Goal: Task Accomplishment & Management: Use online tool/utility

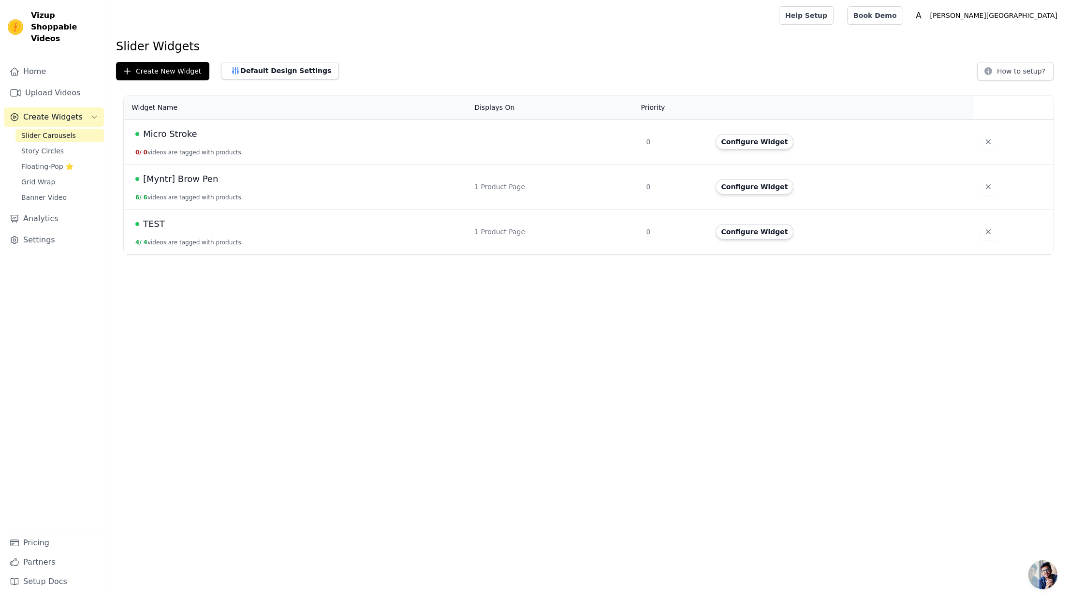
click at [46, 131] on span "Slider Carousels" at bounding box center [48, 136] width 55 height 10
click at [47, 83] on link "Upload Videos" at bounding box center [54, 92] width 100 height 19
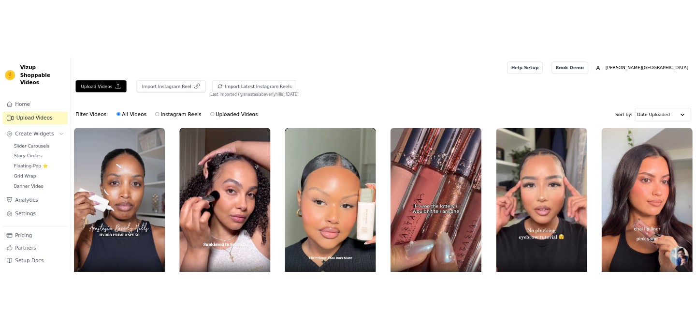
scroll to position [8, 0]
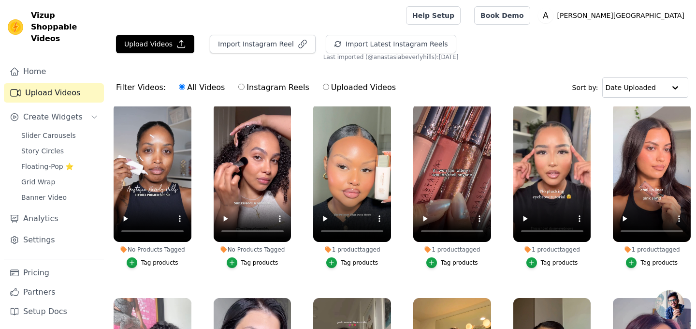
click at [323, 89] on input "Uploaded Videos" at bounding box center [326, 87] width 6 height 6
radio input "true"
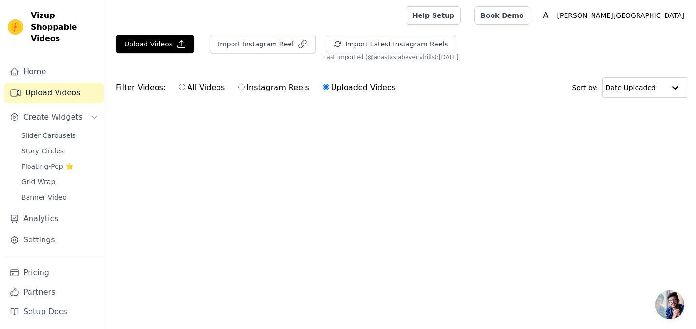
scroll to position [0, 0]
click at [212, 88] on label "All Videos" at bounding box center [201, 87] width 47 height 13
click at [185, 88] on input "All Videos" at bounding box center [182, 87] width 6 height 6
radio input "true"
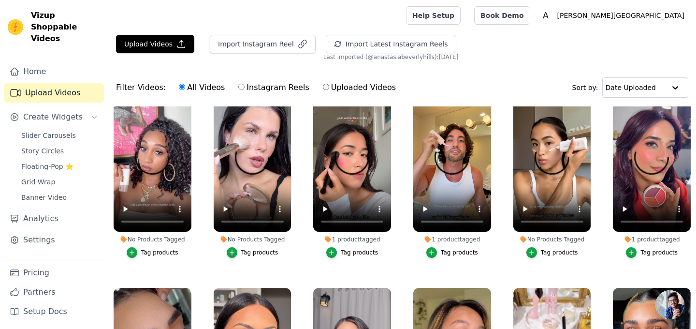
scroll to position [216, 0]
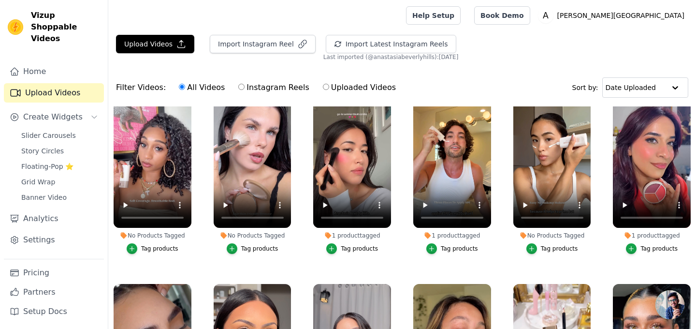
click at [144, 248] on div "Tag products" at bounding box center [159, 249] width 37 height 8
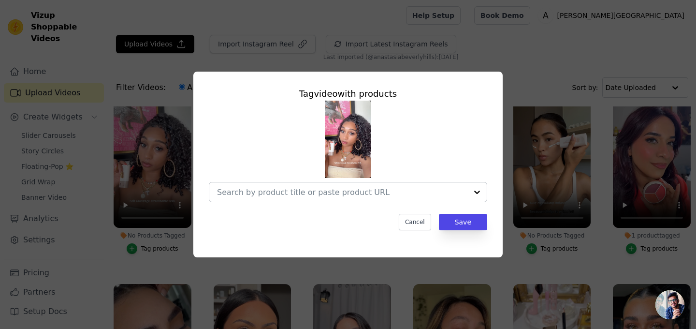
click at [309, 193] on input "No Products Tagged Tag video with products Cancel Save Tag products" at bounding box center [342, 192] width 251 height 9
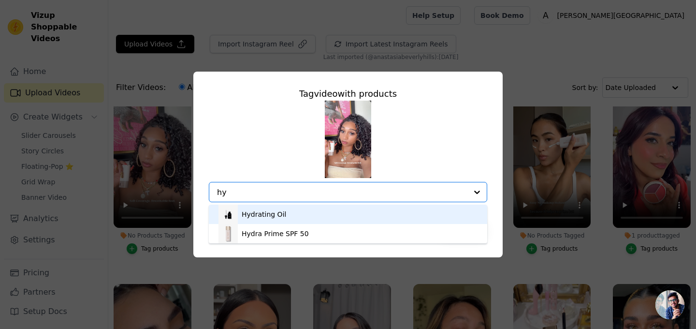
type input "h"
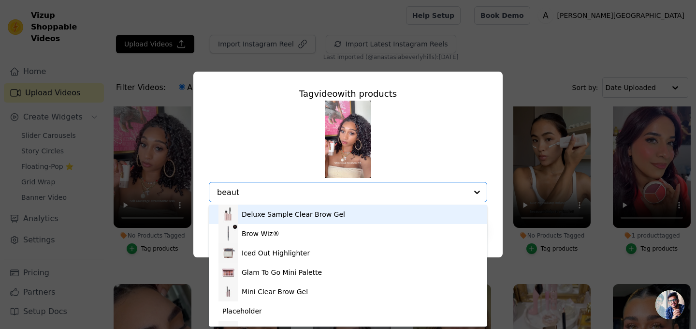
type input "beauty"
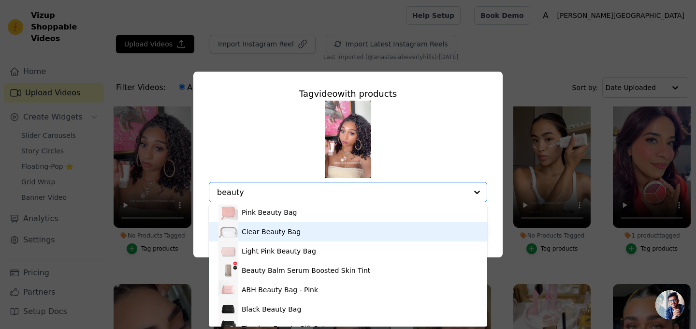
scroll to position [33, 0]
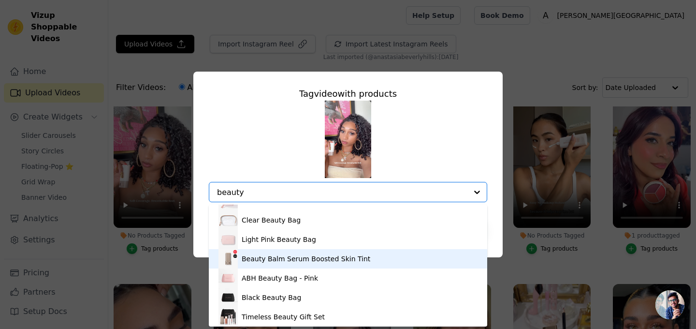
click at [325, 259] on div "Beauty Balm Serum Boosted Skin Tint" at bounding box center [306, 259] width 129 height 10
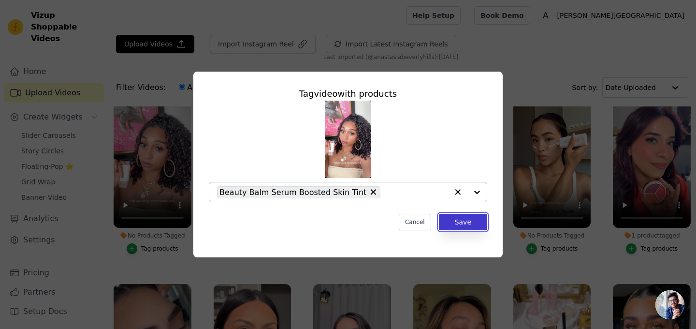
click at [474, 225] on button "Save" at bounding box center [463, 222] width 48 height 16
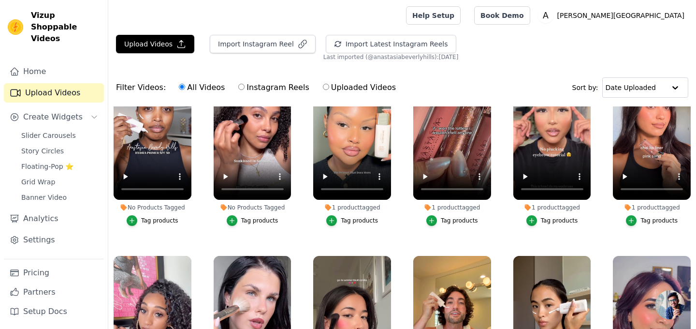
scroll to position [52, 0]
